Goal: Task Accomplishment & Management: Complete application form

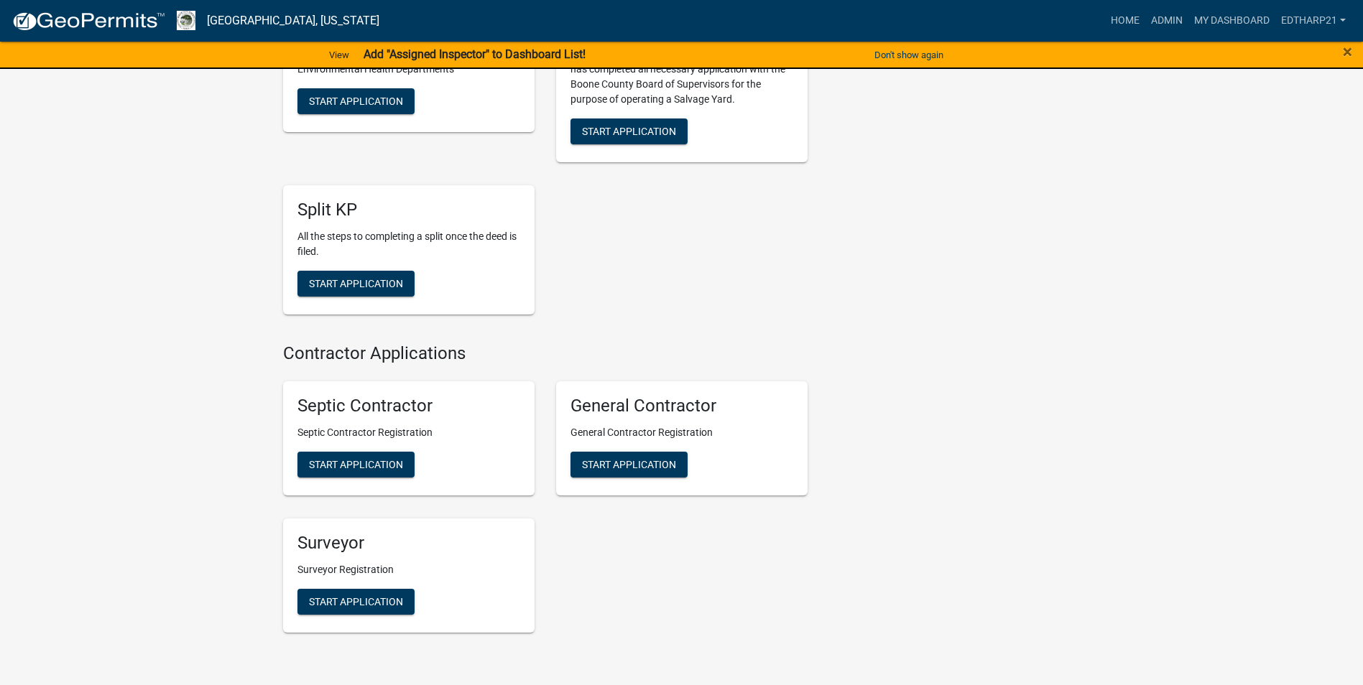
scroll to position [3306, 0]
